Goal: Find specific page/section: Find specific page/section

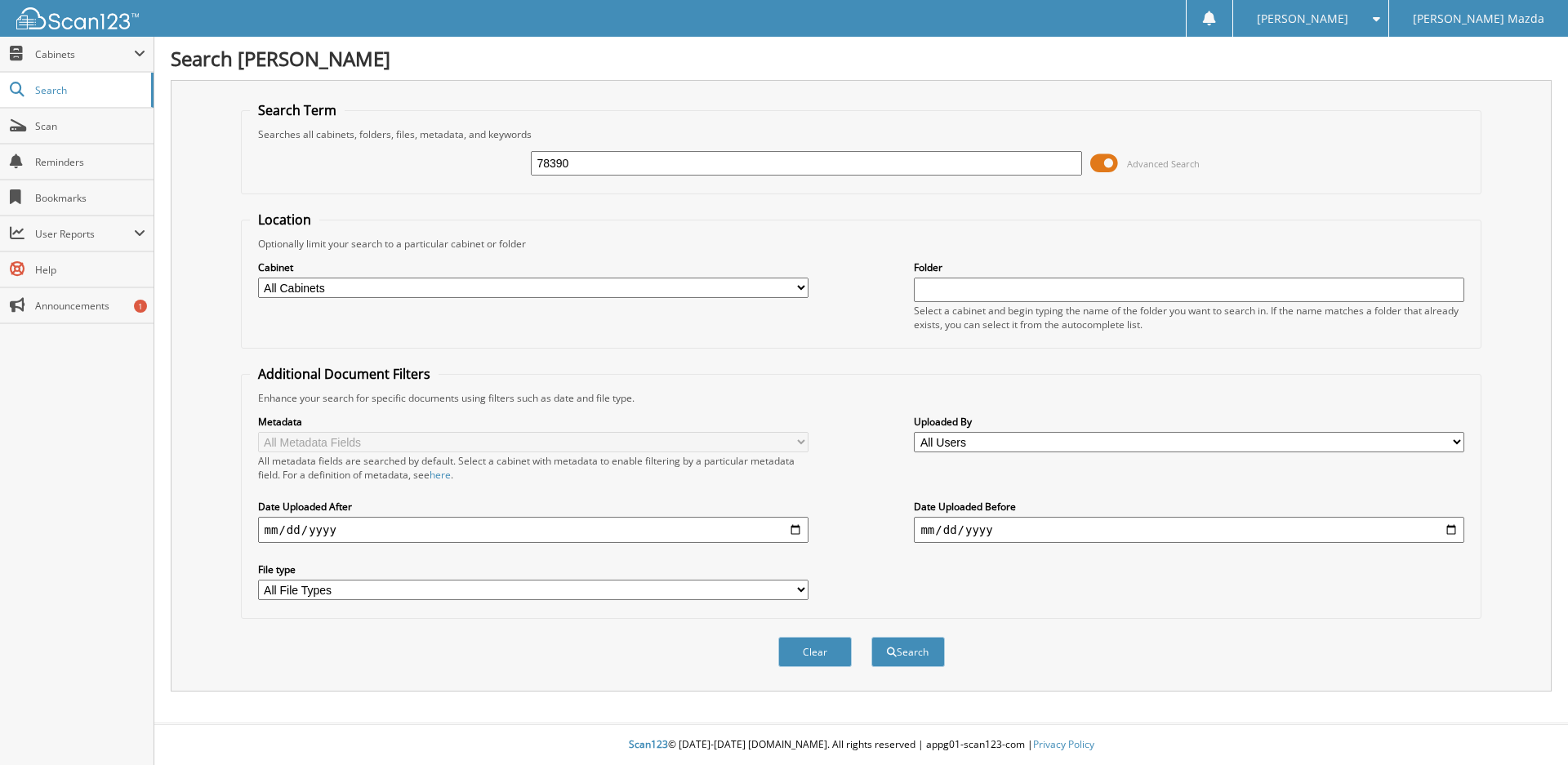
type input "78390"
click at [871, 637] on button "Search" at bounding box center [908, 652] width 74 height 30
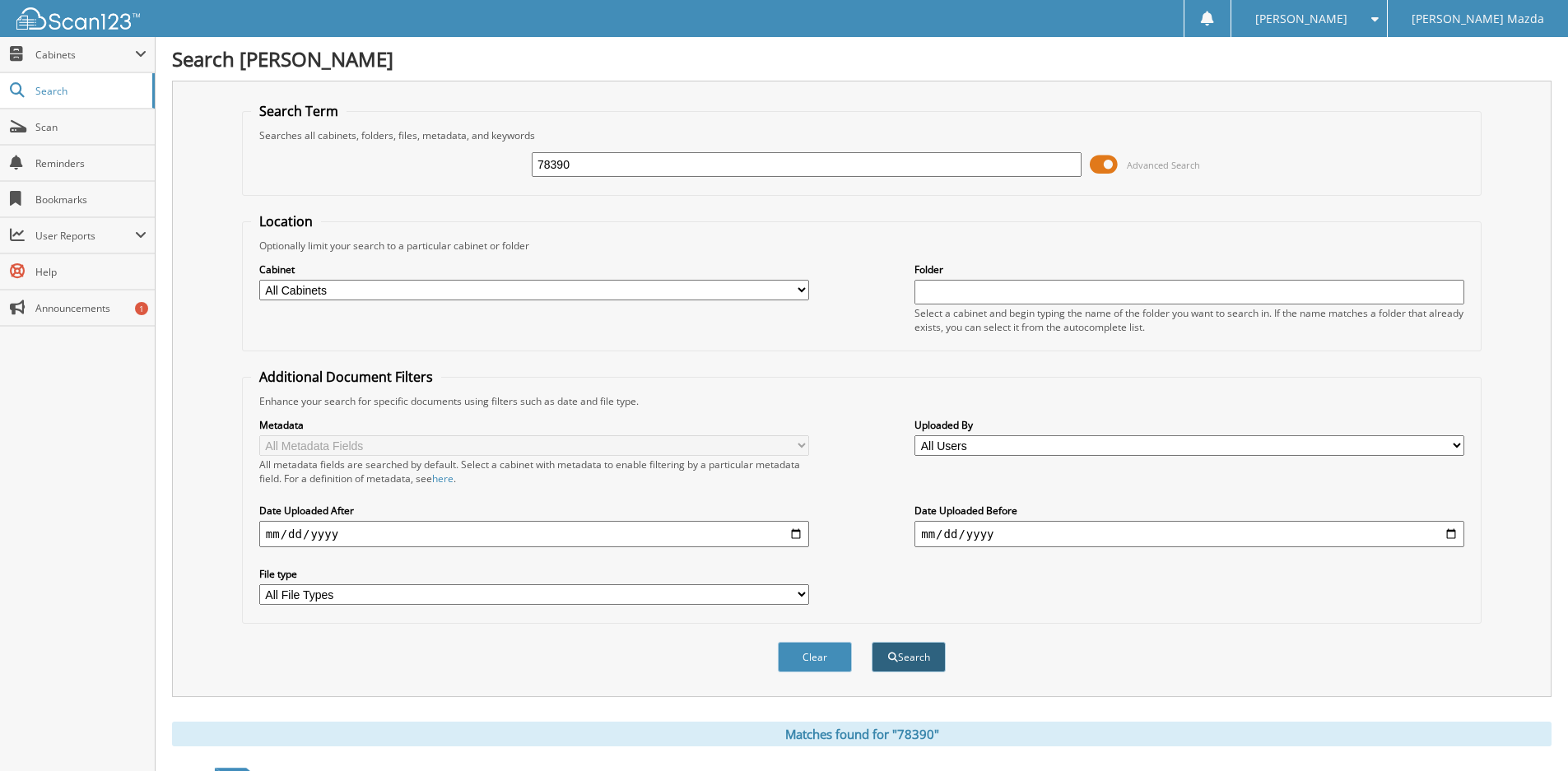
click at [895, 659] on span "submit" at bounding box center [892, 657] width 10 height 10
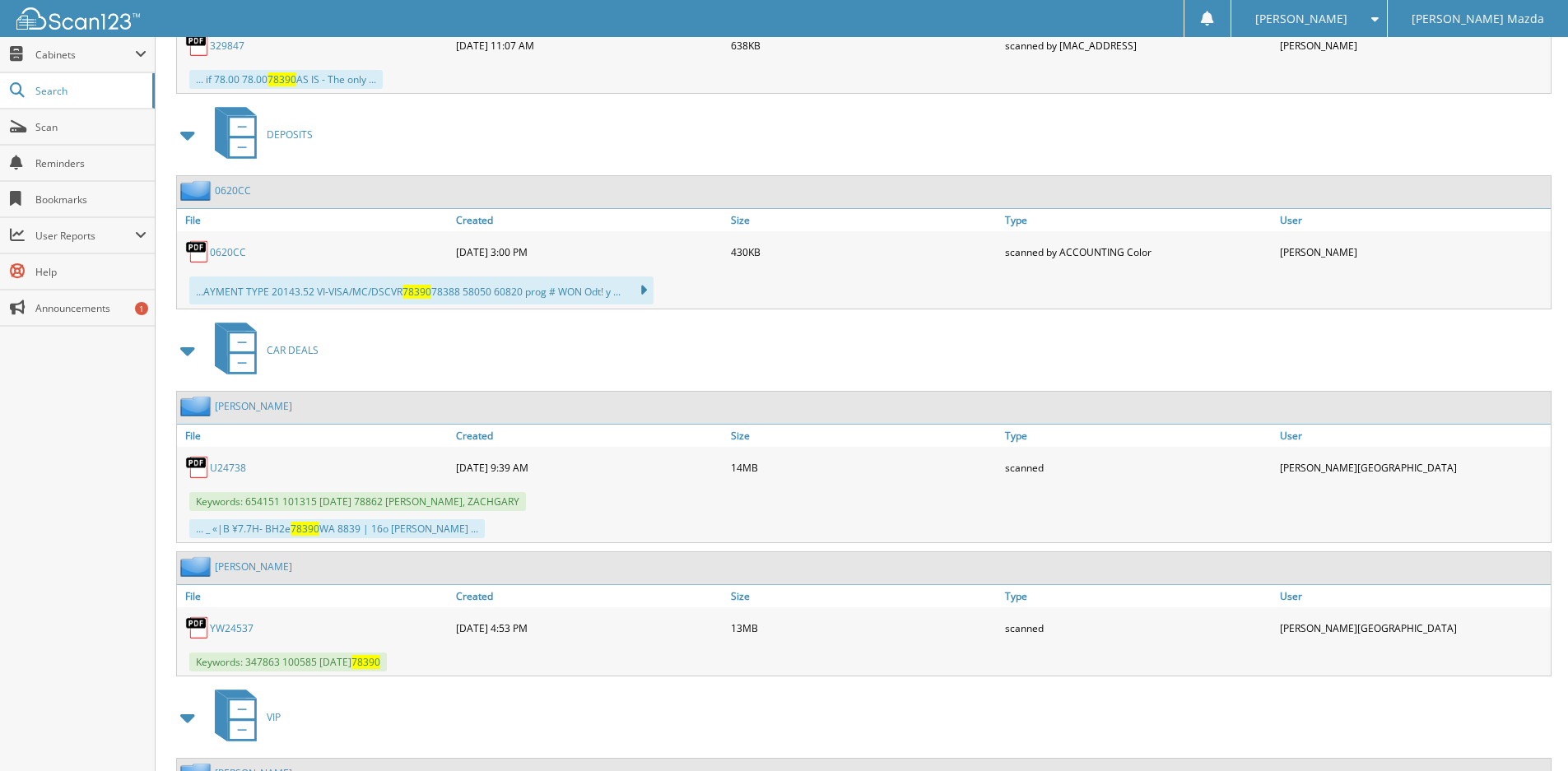
scroll to position [2854, 0]
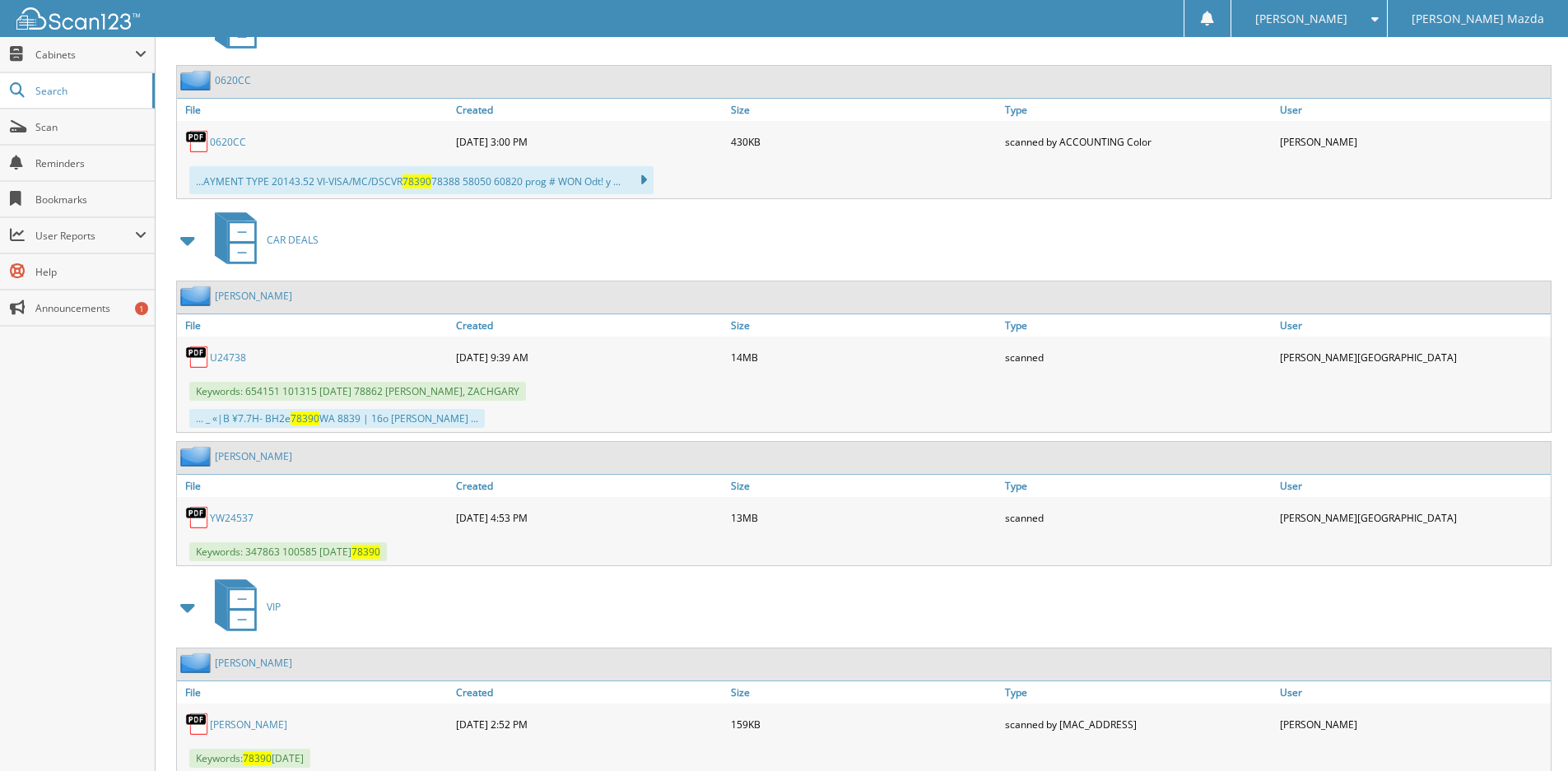
click at [270, 452] on link "PAYNE, MICHAELA" at bounding box center [253, 456] width 78 height 14
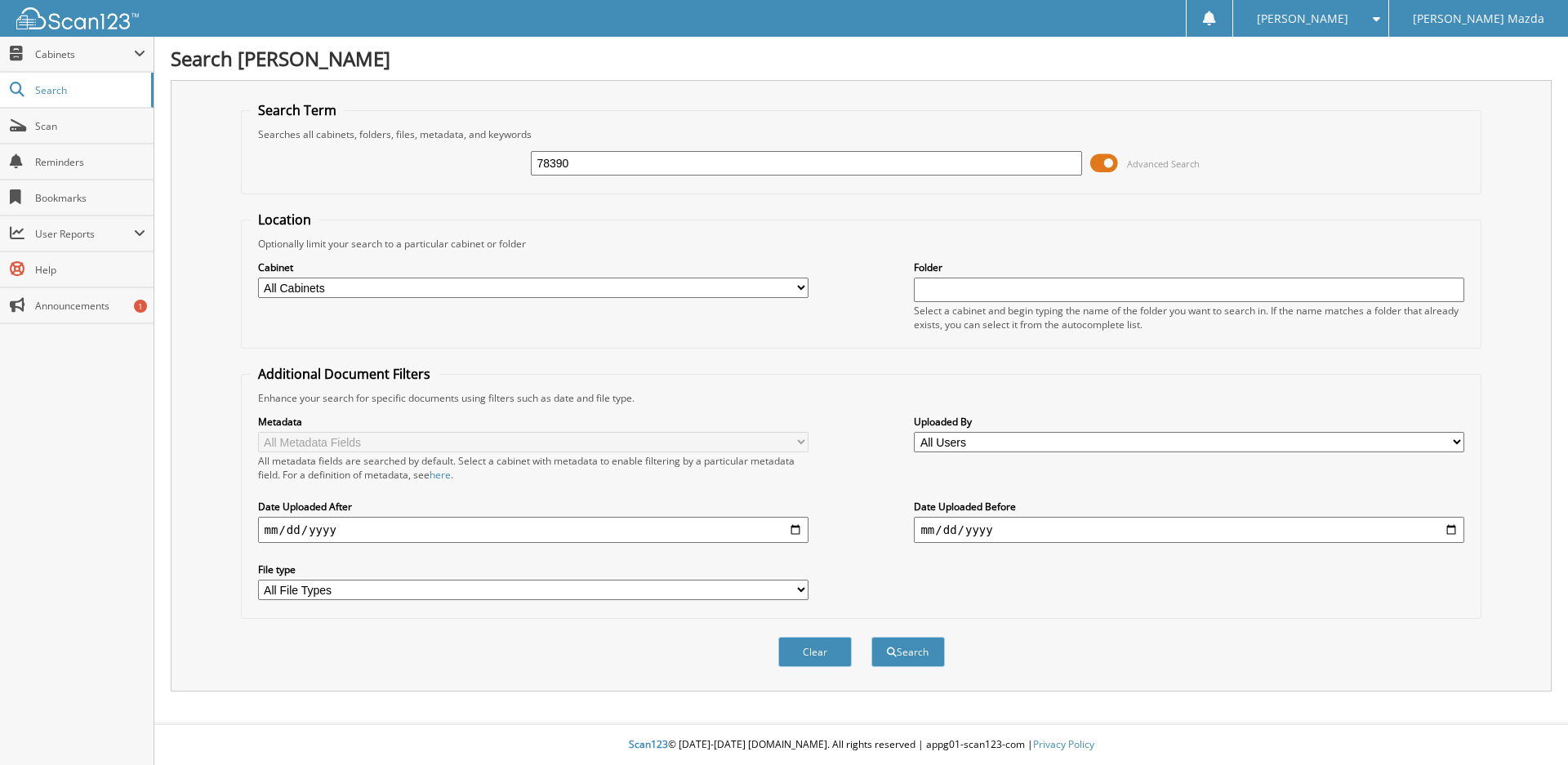
type input "78390"
click at [871, 637] on button "Search" at bounding box center [908, 652] width 74 height 30
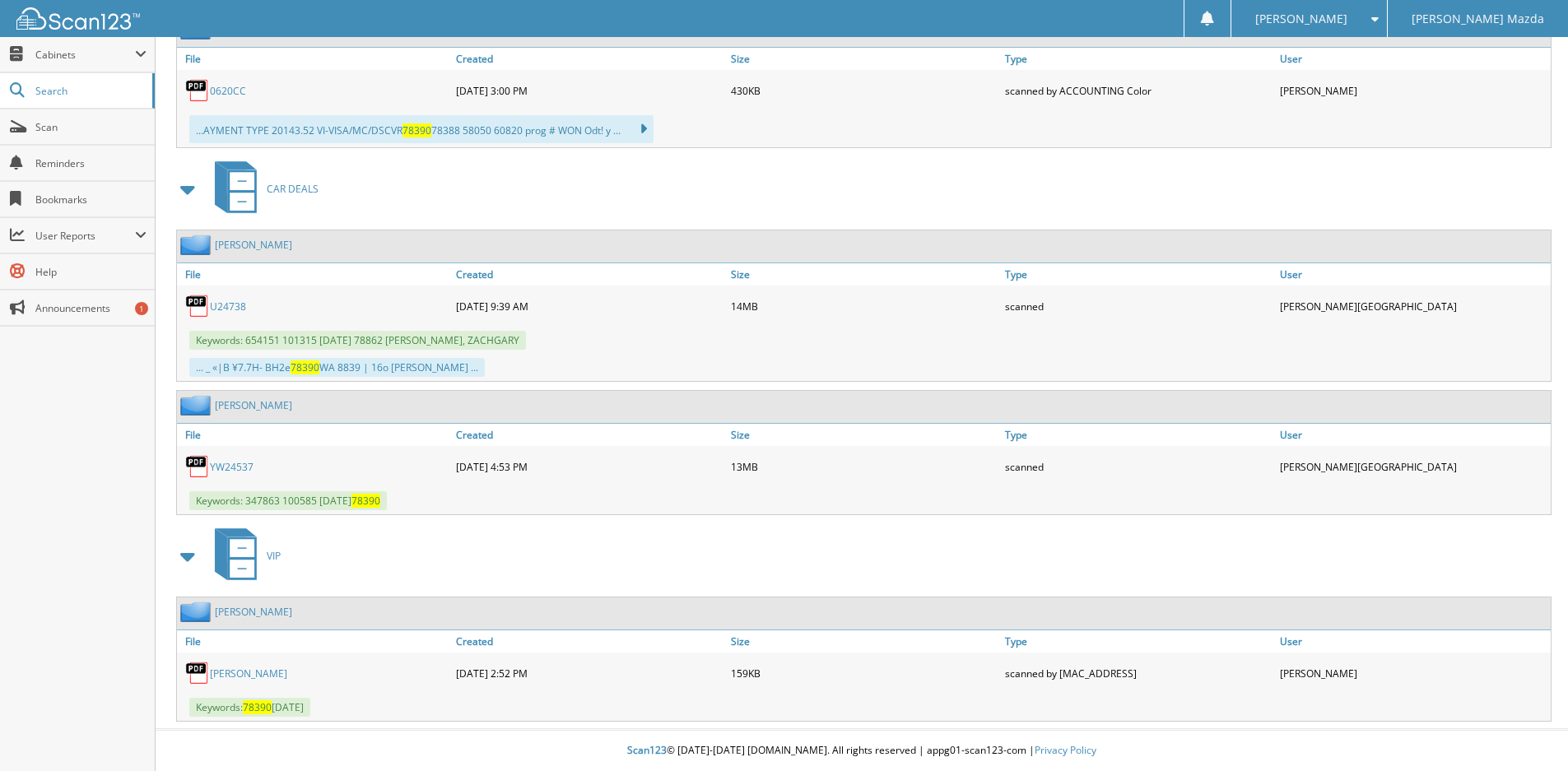
scroll to position [2850, 0]
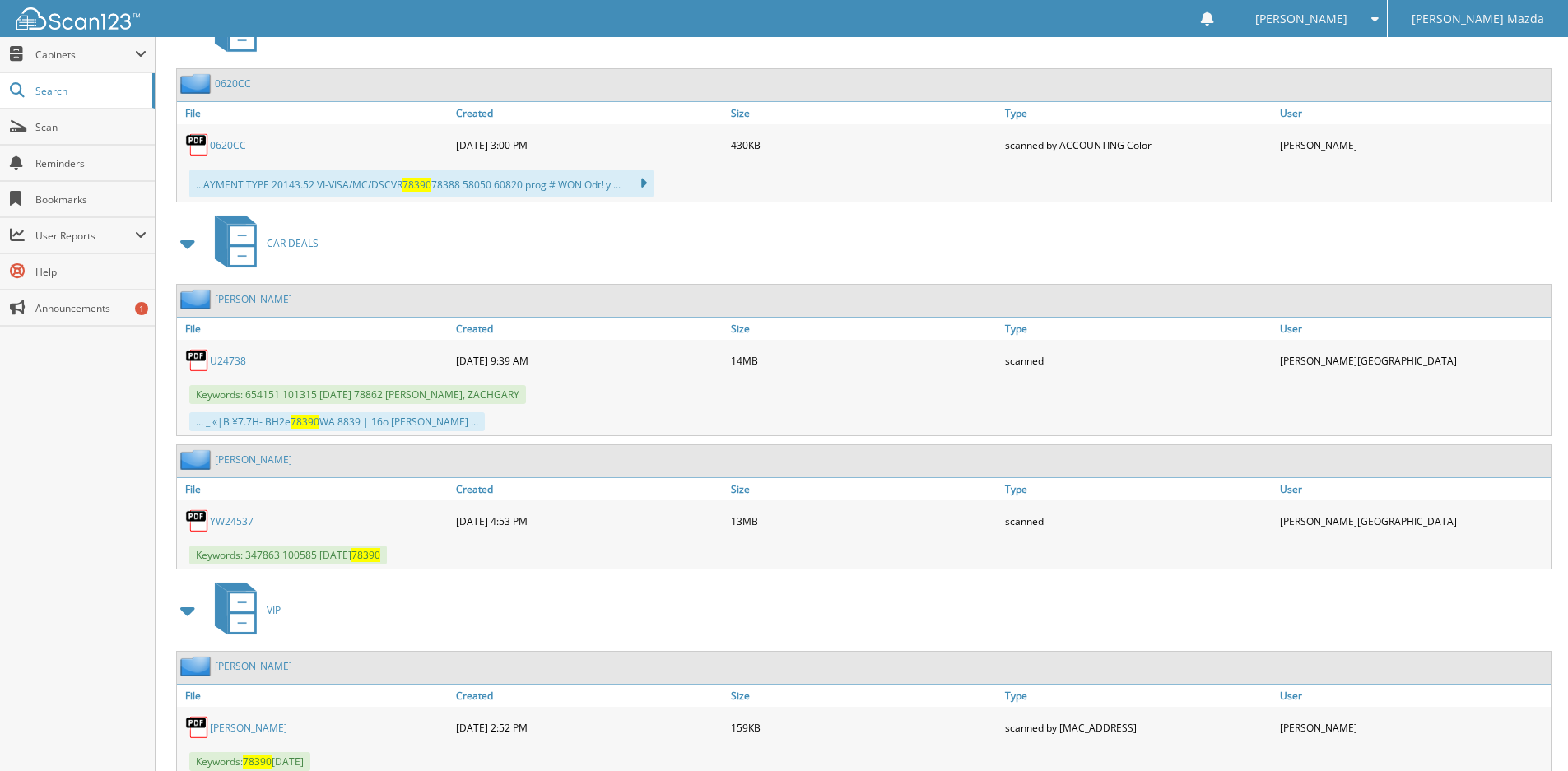
click at [228, 521] on link "YW24537" at bounding box center [232, 522] width 44 height 14
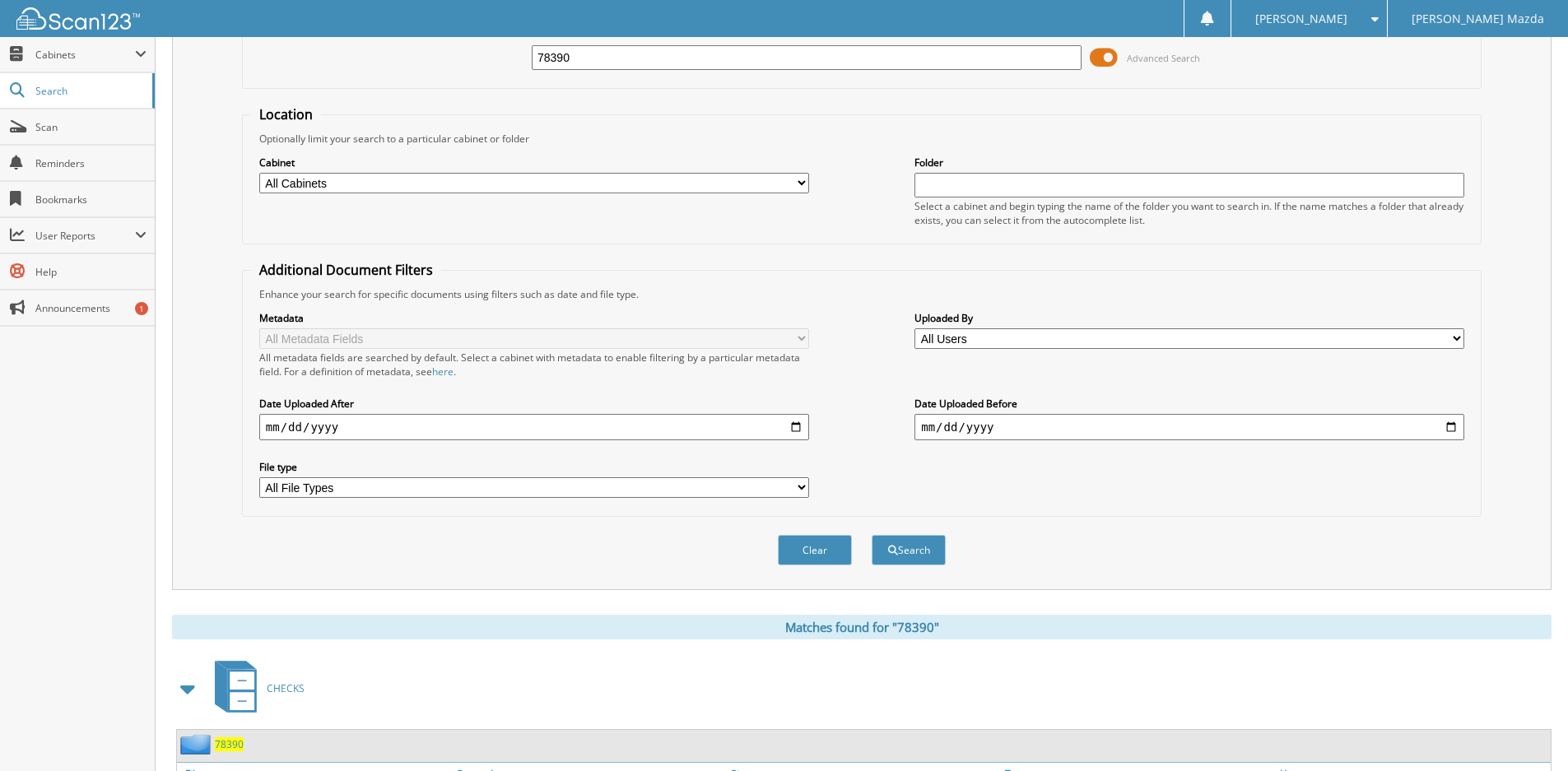
scroll to position [0, 0]
